Goal: Task Accomplishment & Management: Use online tool/utility

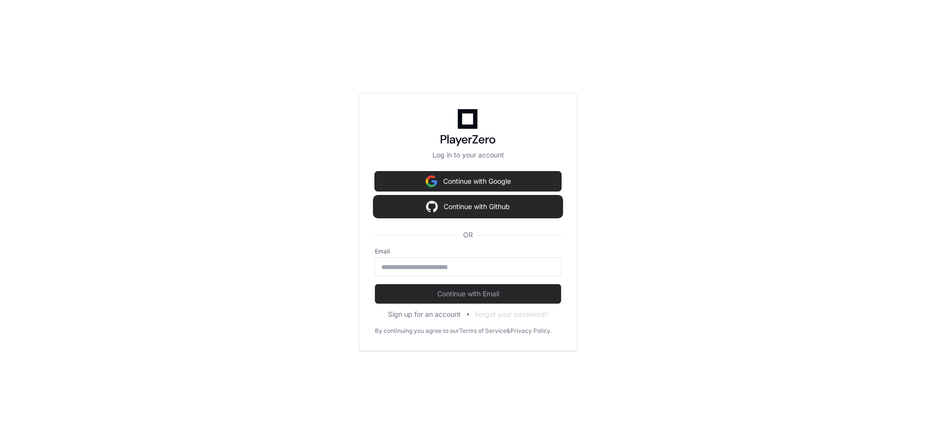
click at [459, 204] on button "Continue with Github" at bounding box center [468, 206] width 186 height 19
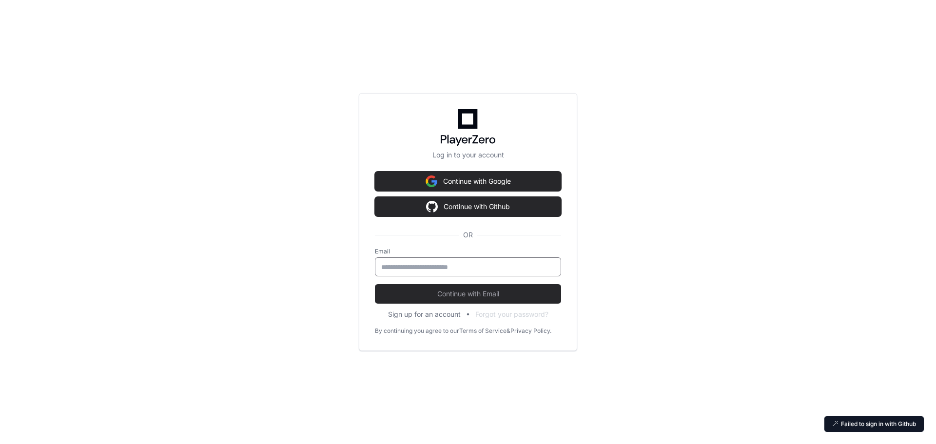
click at [438, 265] on input "email" at bounding box center [467, 267] width 173 height 10
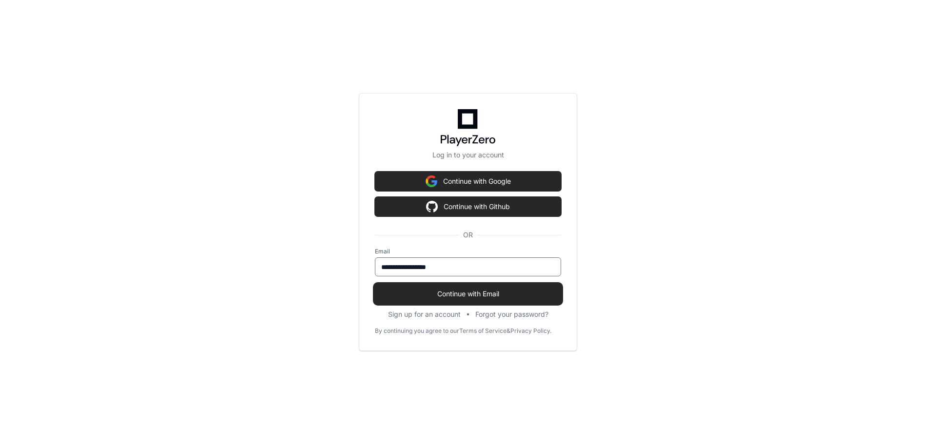
type input "**********"
click at [488, 289] on span "Continue with Email" at bounding box center [468, 294] width 186 height 10
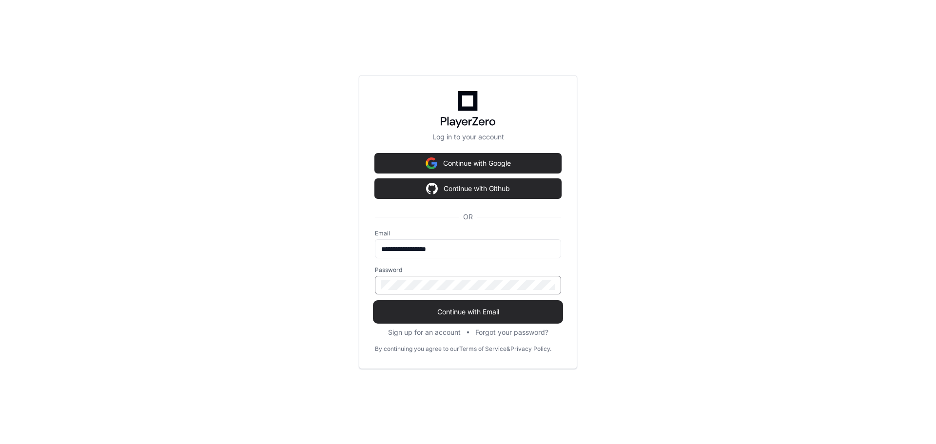
click at [463, 314] on span "Continue with Email" at bounding box center [468, 312] width 186 height 10
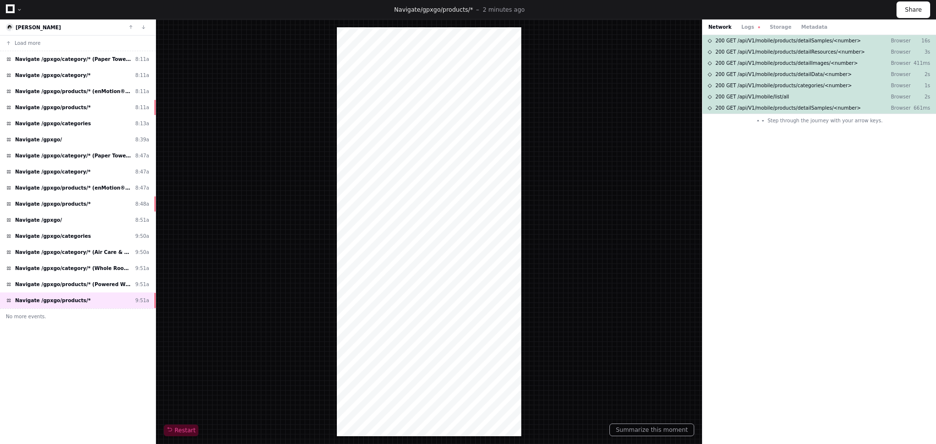
click at [439, 240] on div at bounding box center [436, 240] width 31 height 31
click at [487, 263] on div at bounding box center [429, 231] width 184 height 409
click at [398, 241] on div at bounding box center [429, 231] width 184 height 409
click at [485, 266] on div at bounding box center [429, 231] width 184 height 409
click at [770, 27] on button "Storage" at bounding box center [779, 26] width 21 height 7
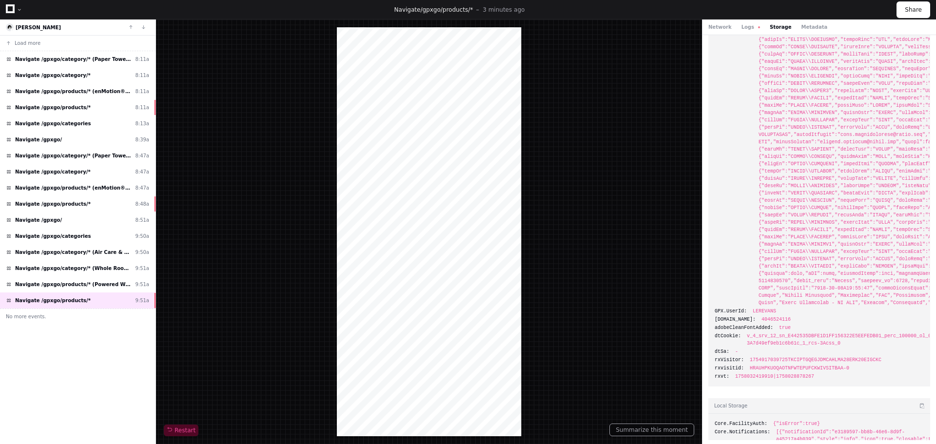
scroll to position [1408, 0]
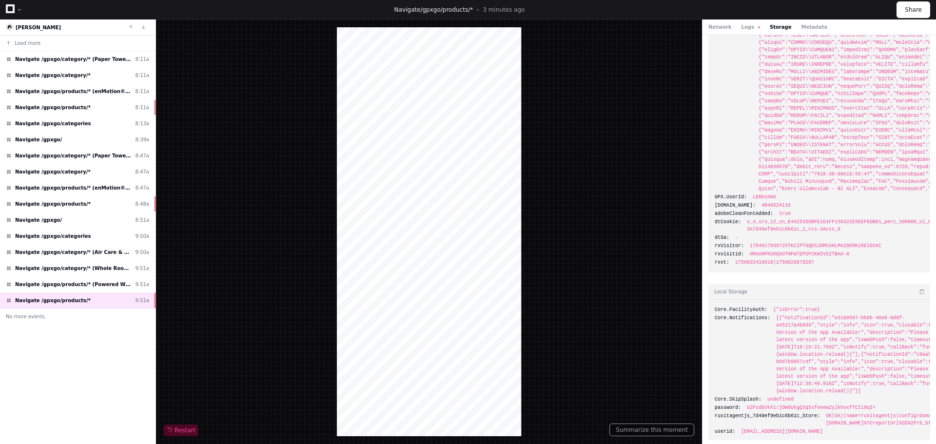
click at [773, 28] on button "Storage" at bounding box center [779, 26] width 21 height 7
click at [743, 27] on button "Logs" at bounding box center [750, 26] width 19 height 7
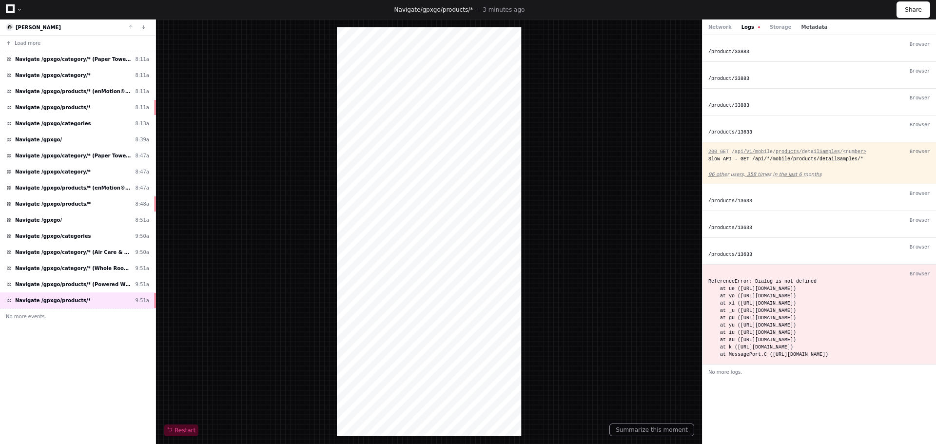
click at [801, 27] on button "Metadata" at bounding box center [814, 26] width 26 height 7
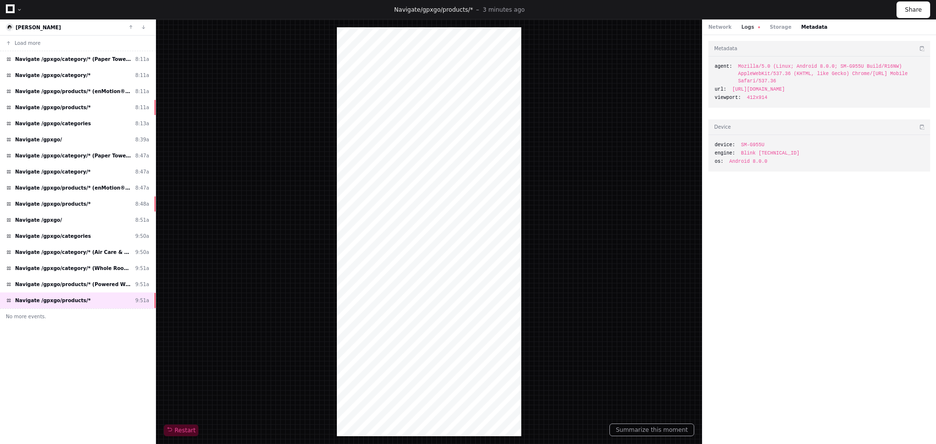
click at [744, 26] on button "Logs" at bounding box center [750, 26] width 19 height 7
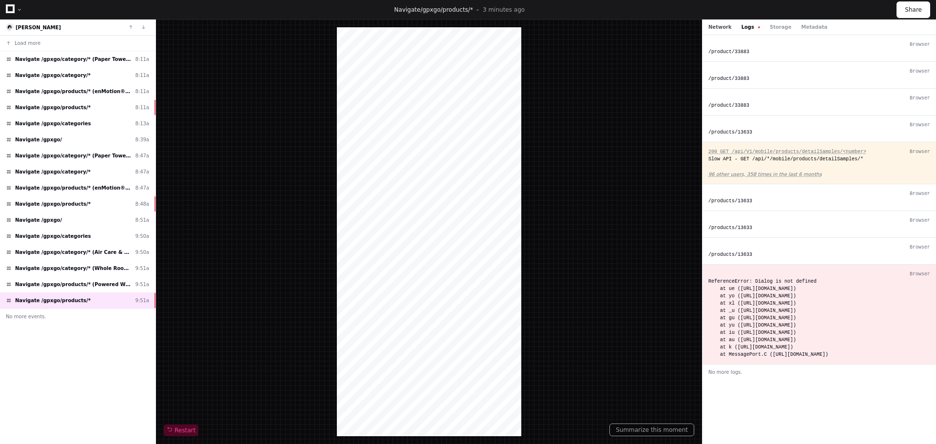
click at [717, 27] on button "Network" at bounding box center [719, 26] width 23 height 7
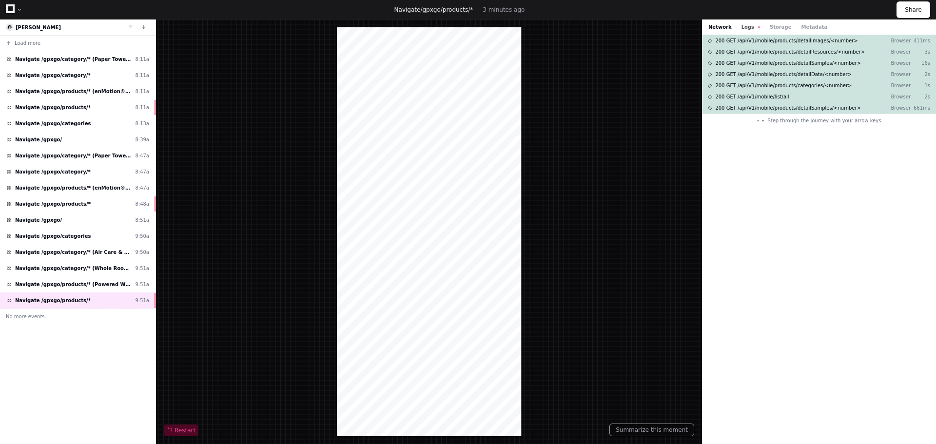
click at [741, 26] on button "Logs" at bounding box center [750, 26] width 19 height 7
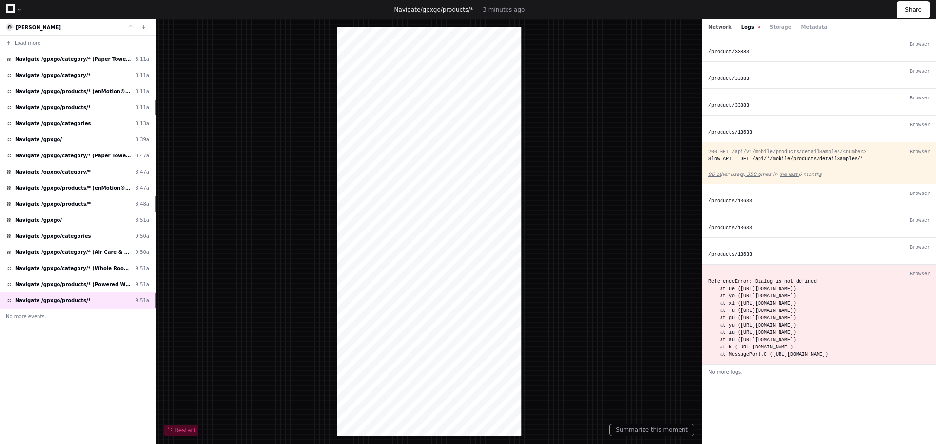
click at [718, 28] on button "Network" at bounding box center [719, 26] width 23 height 7
